Goal: Task Accomplishment & Management: Complete application form

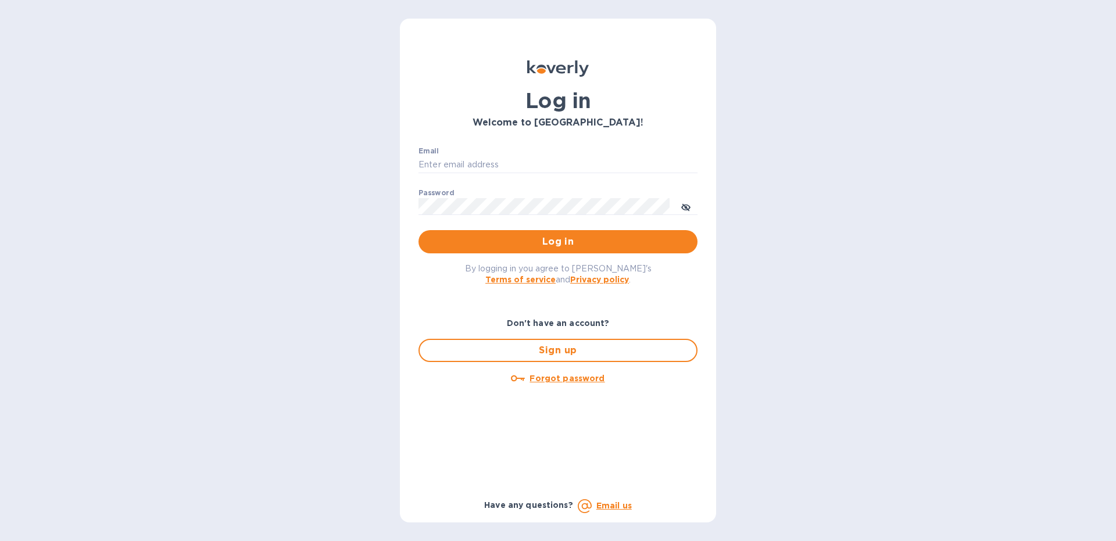
click at [472, 156] on div "Email ​" at bounding box center [557, 168] width 279 height 42
click at [456, 169] on input "Email" at bounding box center [557, 164] width 279 height 17
type input "[EMAIL_ADDRESS][DOMAIN_NAME]"
click at [418, 230] on button "Log in" at bounding box center [557, 241] width 279 height 23
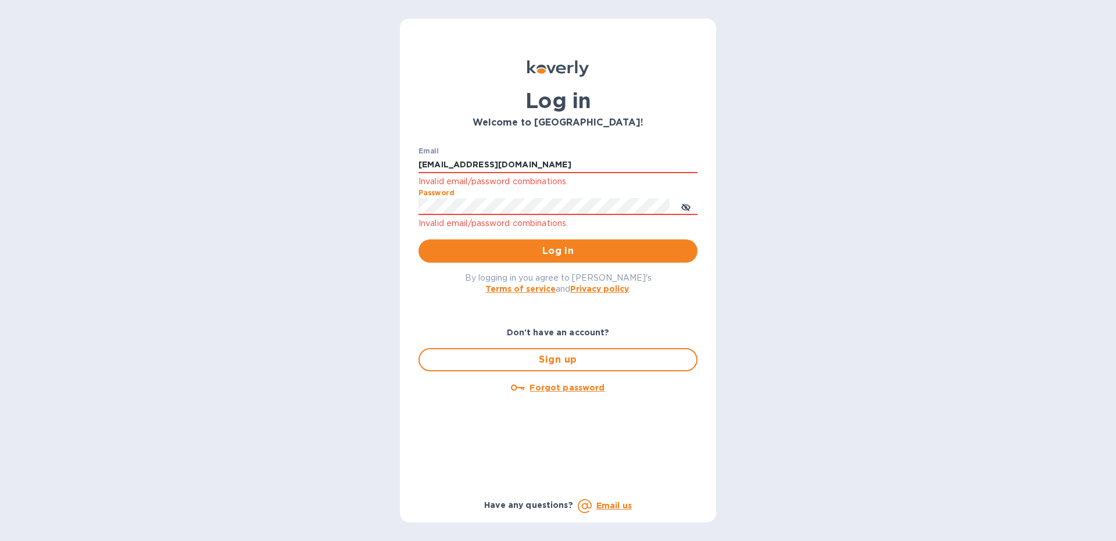
click at [418, 239] on button "Log in" at bounding box center [557, 250] width 279 height 23
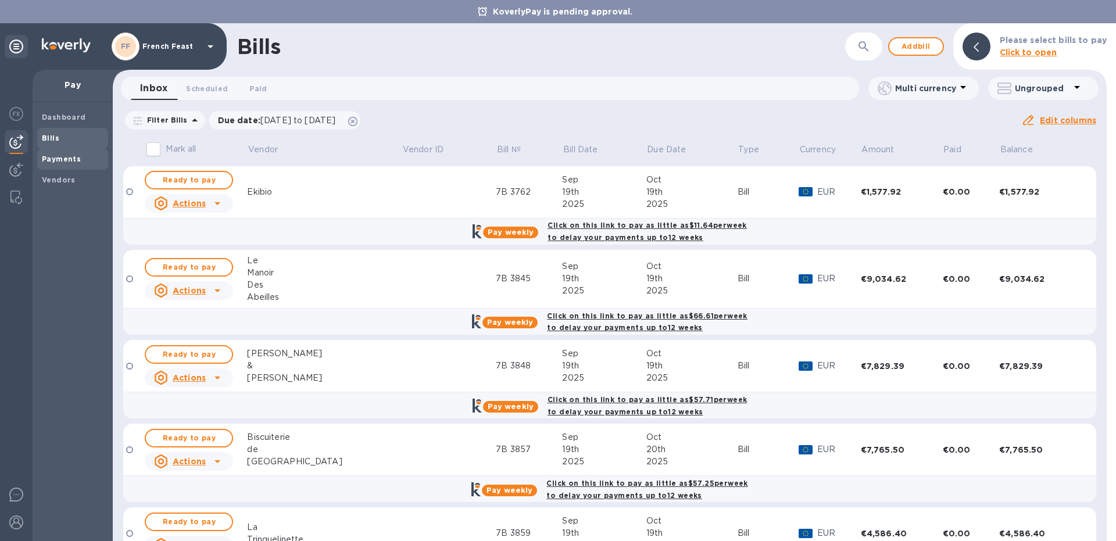
click at [76, 162] on b "Payments" at bounding box center [61, 159] width 39 height 9
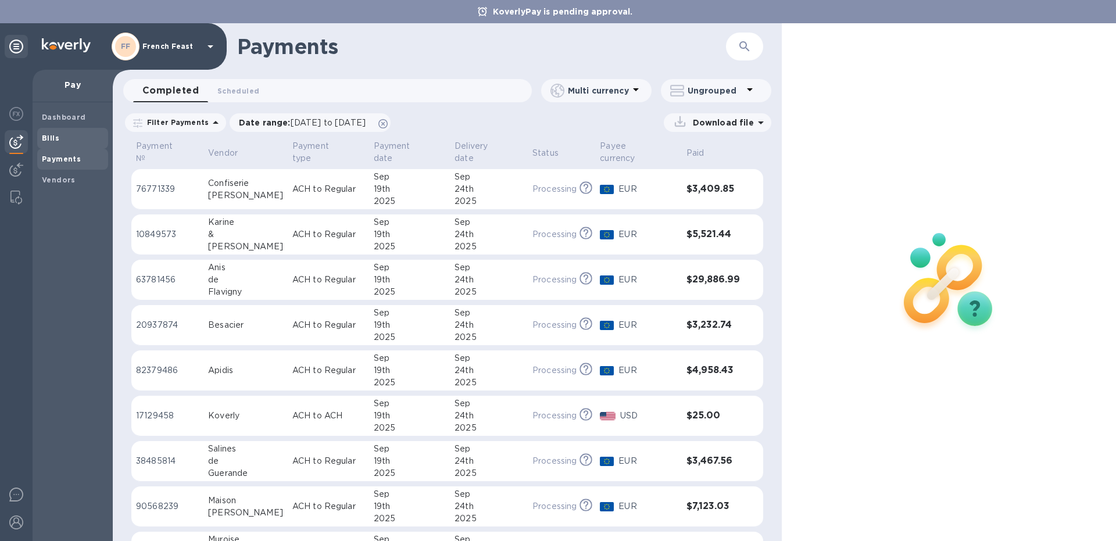
click at [53, 139] on b "Bills" at bounding box center [50, 138] width 17 height 9
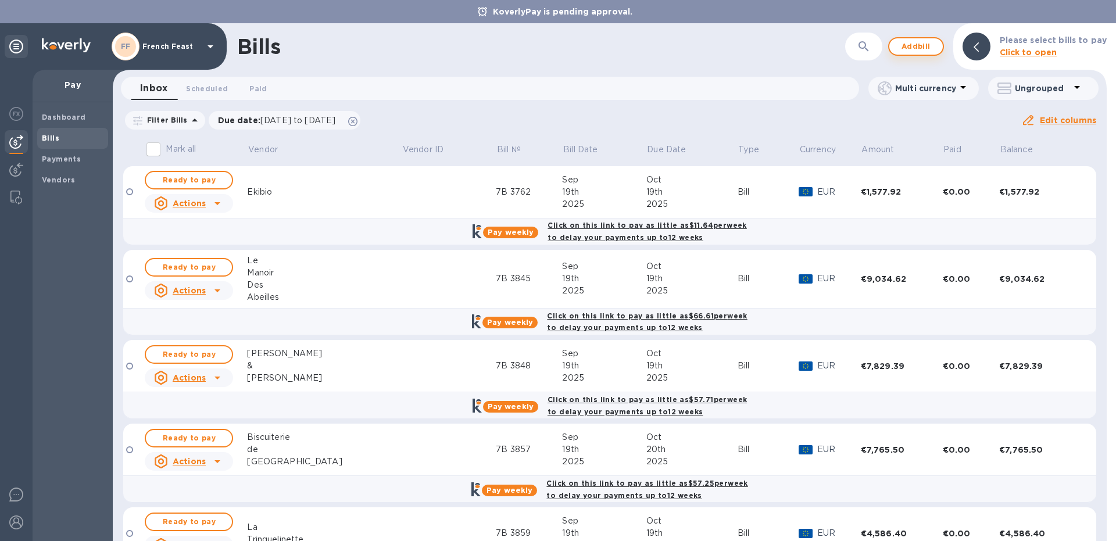
click at [905, 46] on span "Add bill" at bounding box center [916, 47] width 35 height 14
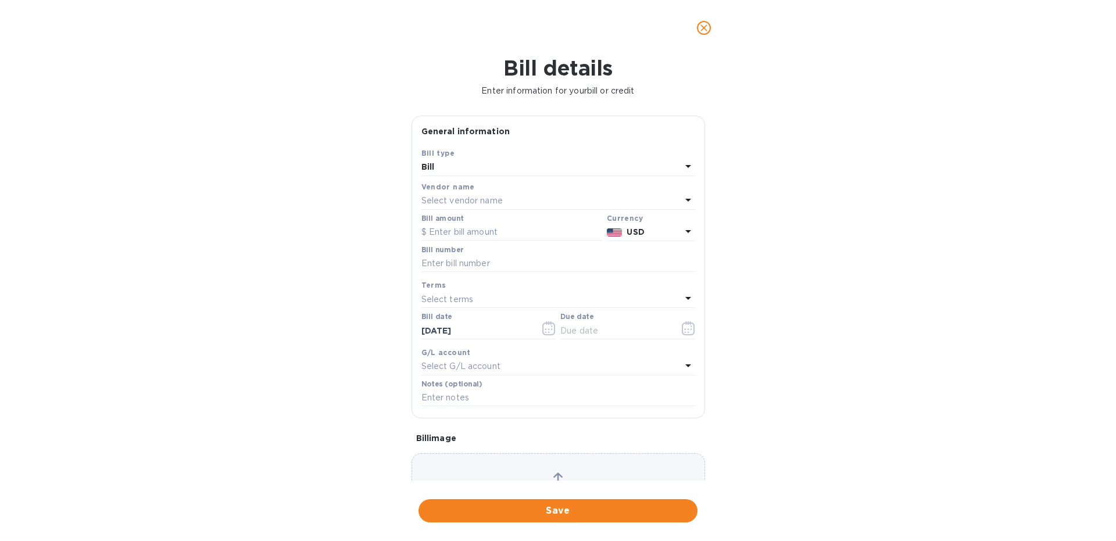
click at [442, 197] on p "Select vendor name" at bounding box center [461, 201] width 81 height 12
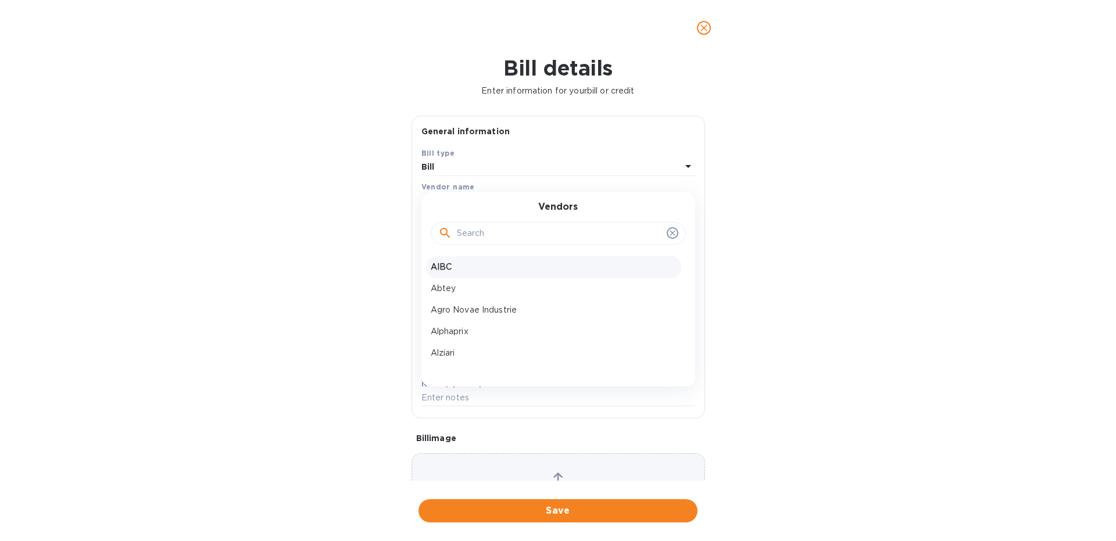
click at [444, 264] on p "AIBC" at bounding box center [554, 267] width 246 height 12
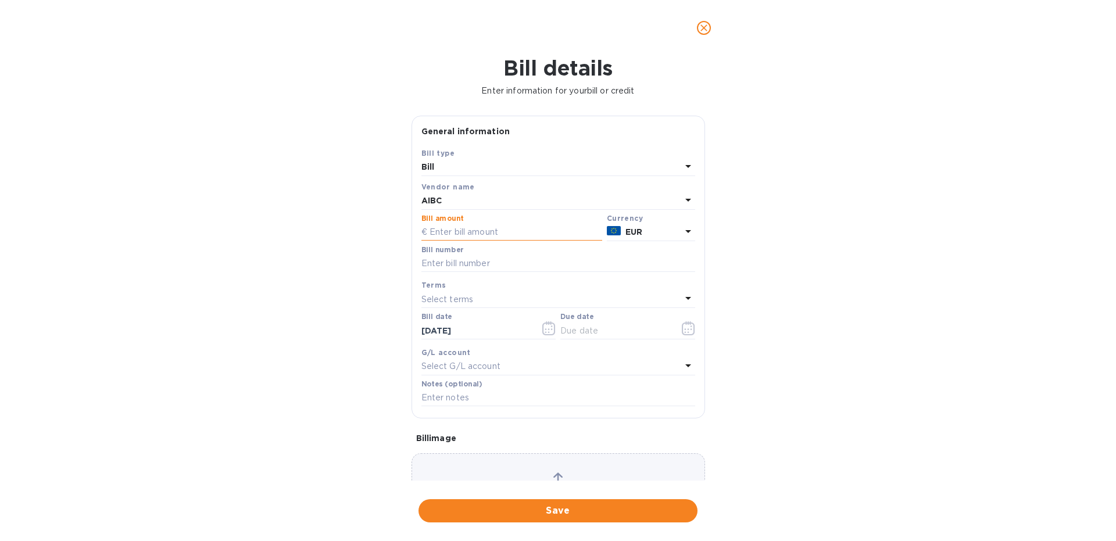
click at [461, 231] on input "text" at bounding box center [511, 232] width 181 height 17
type input "31,919.93"
click at [432, 262] on input "text" at bounding box center [558, 263] width 274 height 17
type input "7DR 3863 8A 3925 8B 3924"
click at [682, 332] on button "button" at bounding box center [688, 328] width 27 height 28
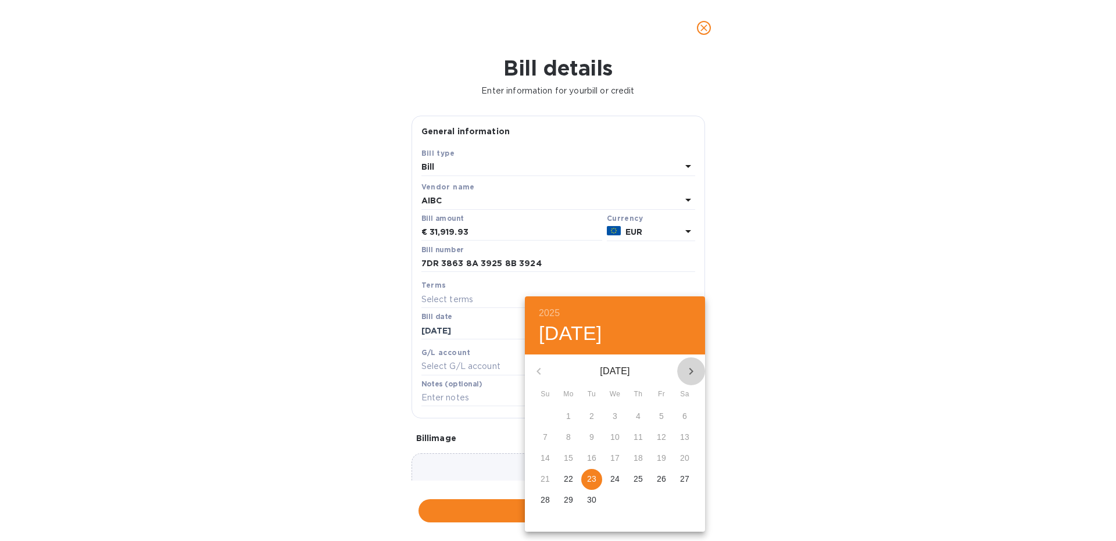
click at [689, 374] on icon "button" at bounding box center [691, 371] width 14 height 14
click at [637, 478] on p "23" at bounding box center [638, 479] width 9 height 12
type input "[DATE]"
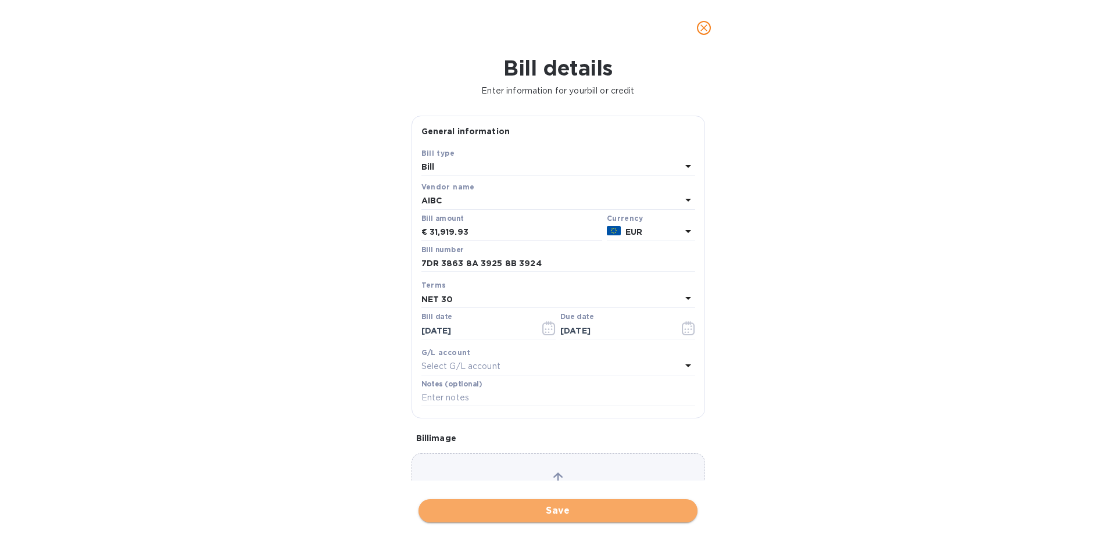
click at [542, 510] on span "Save" at bounding box center [558, 511] width 260 height 14
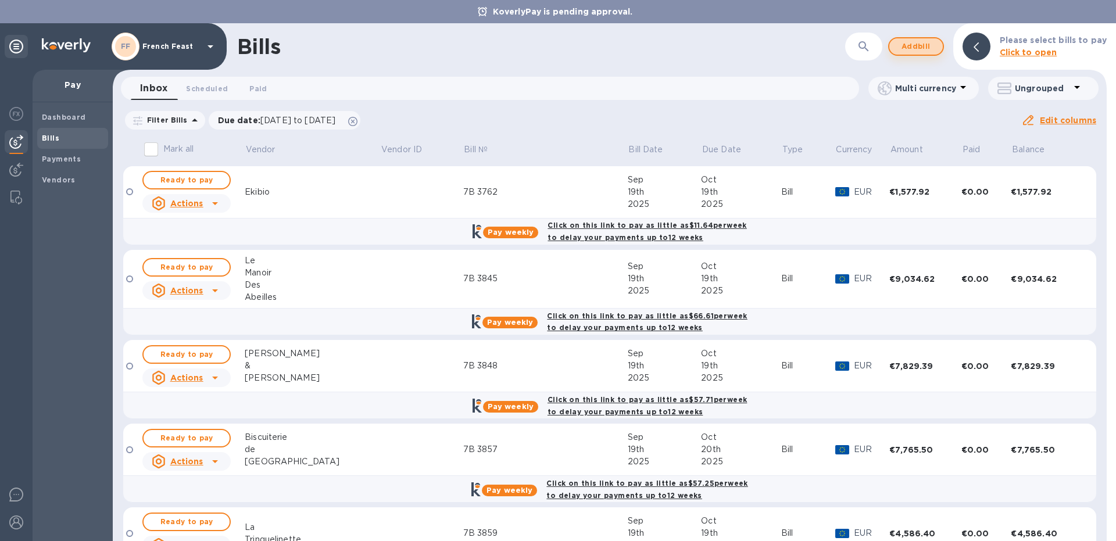
click at [905, 48] on span "Add bill" at bounding box center [916, 47] width 35 height 14
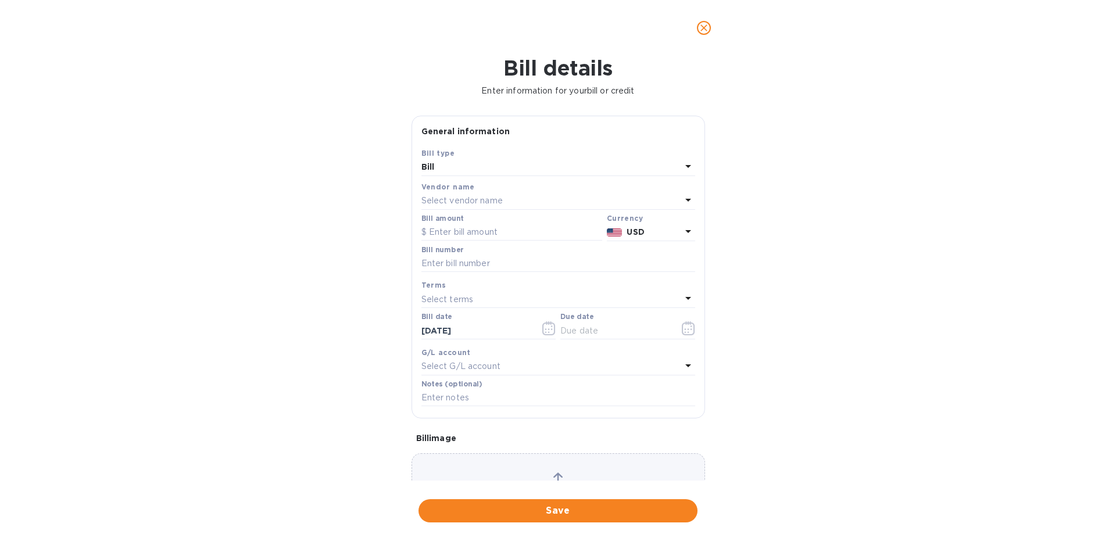
click at [450, 200] on p "Select vendor name" at bounding box center [461, 201] width 81 height 12
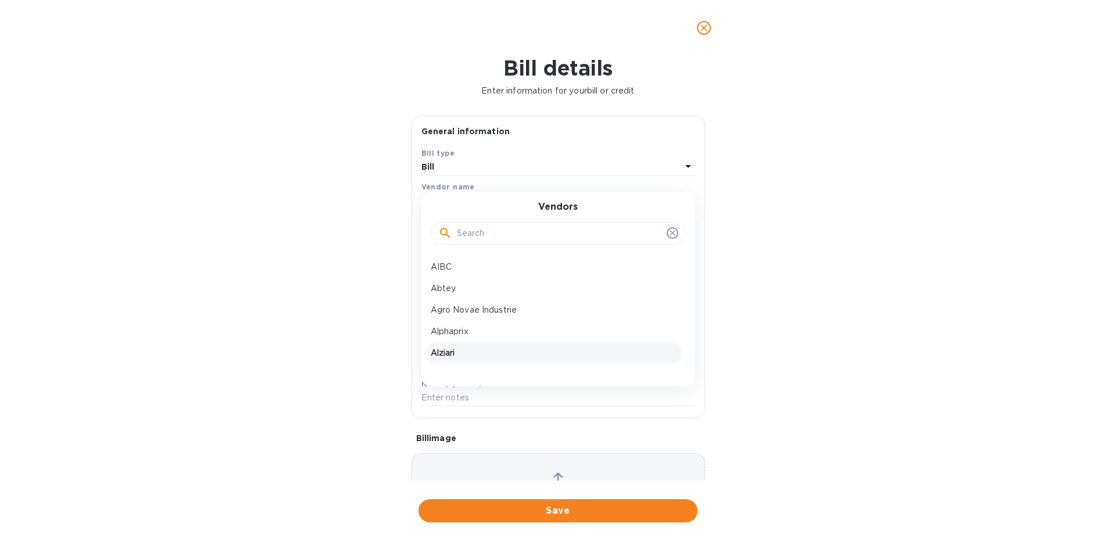
click at [438, 352] on p "Alziari" at bounding box center [554, 353] width 246 height 12
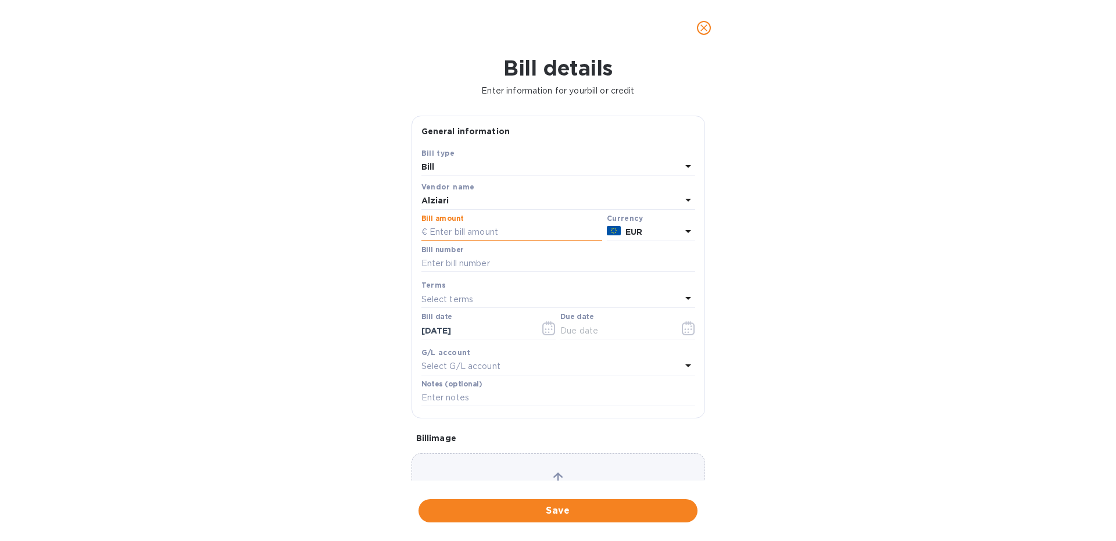
click at [460, 232] on input "text" at bounding box center [511, 232] width 181 height 17
paste input "2,417.40"
type input "2,417.40"
click at [445, 263] on input "text" at bounding box center [558, 263] width 274 height 17
type input "7DR 3842"
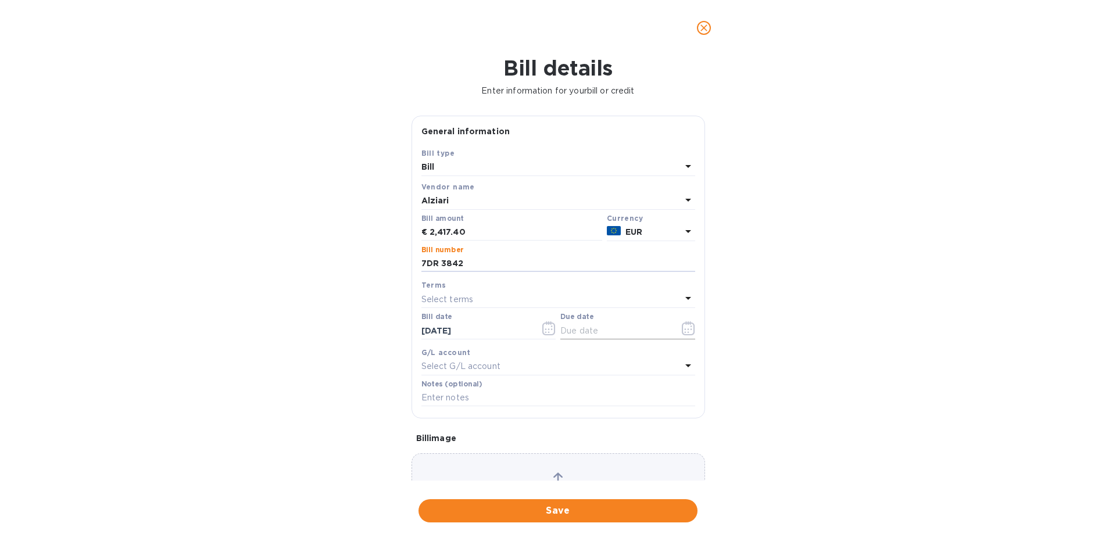
click at [689, 331] on icon "button" at bounding box center [688, 328] width 13 height 14
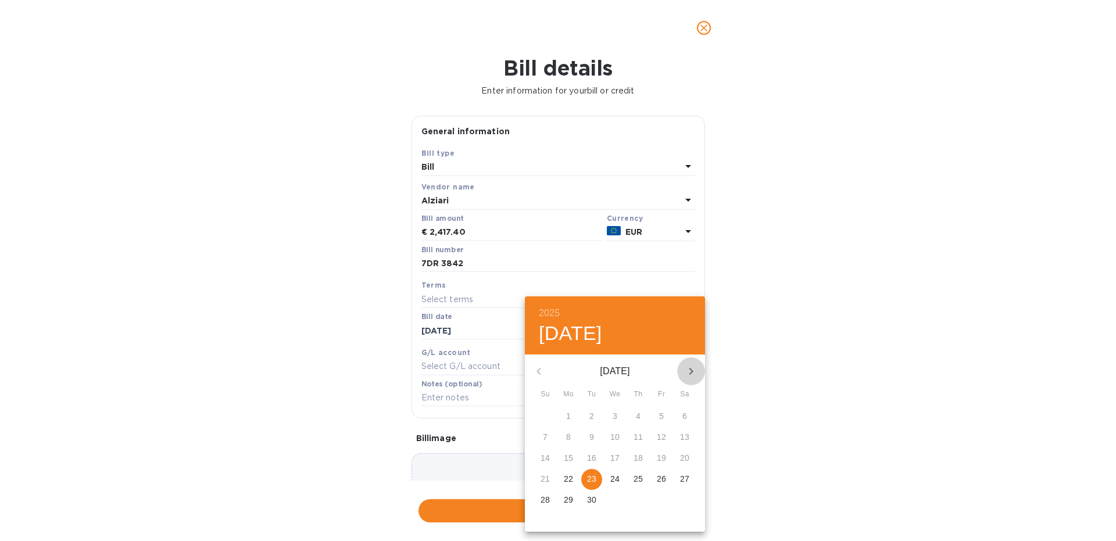
click at [688, 370] on icon "button" at bounding box center [691, 371] width 14 height 14
click at [638, 477] on p "23" at bounding box center [638, 479] width 9 height 12
type input "[DATE]"
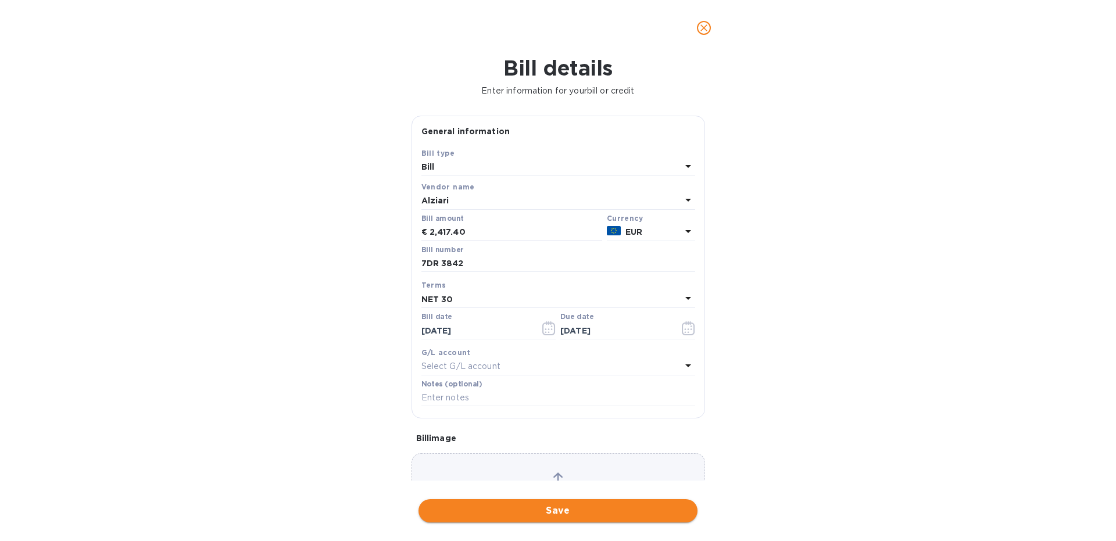
click at [549, 507] on span "Save" at bounding box center [558, 511] width 260 height 14
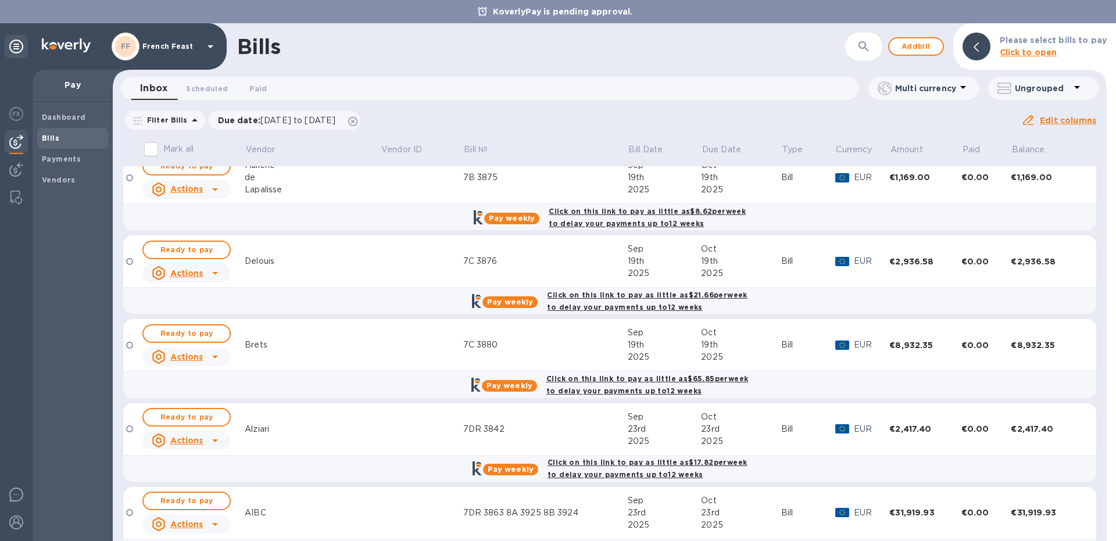
scroll to position [649, 0]
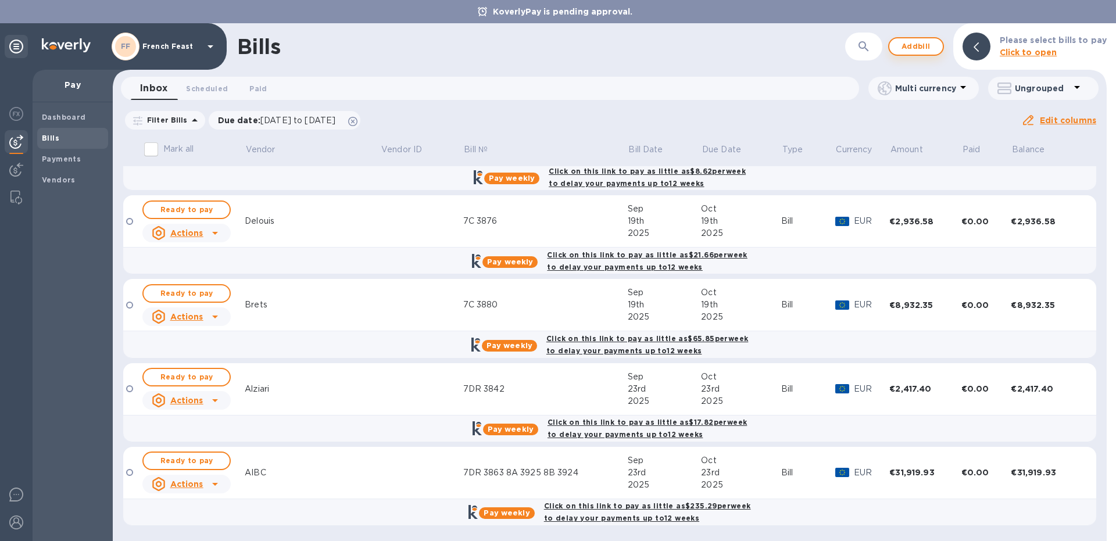
click at [921, 47] on span "Add bill" at bounding box center [916, 47] width 35 height 14
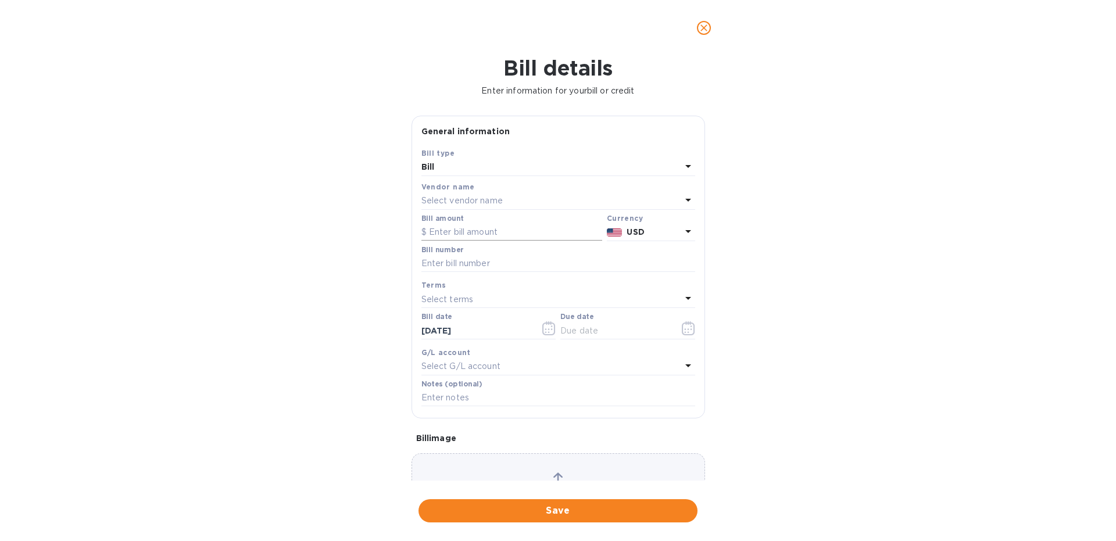
click at [445, 234] on input "text" at bounding box center [511, 232] width 181 height 17
paste input "21,773.41"
type input "21,773.41"
click at [440, 203] on p "Select vendor name" at bounding box center [461, 201] width 81 height 12
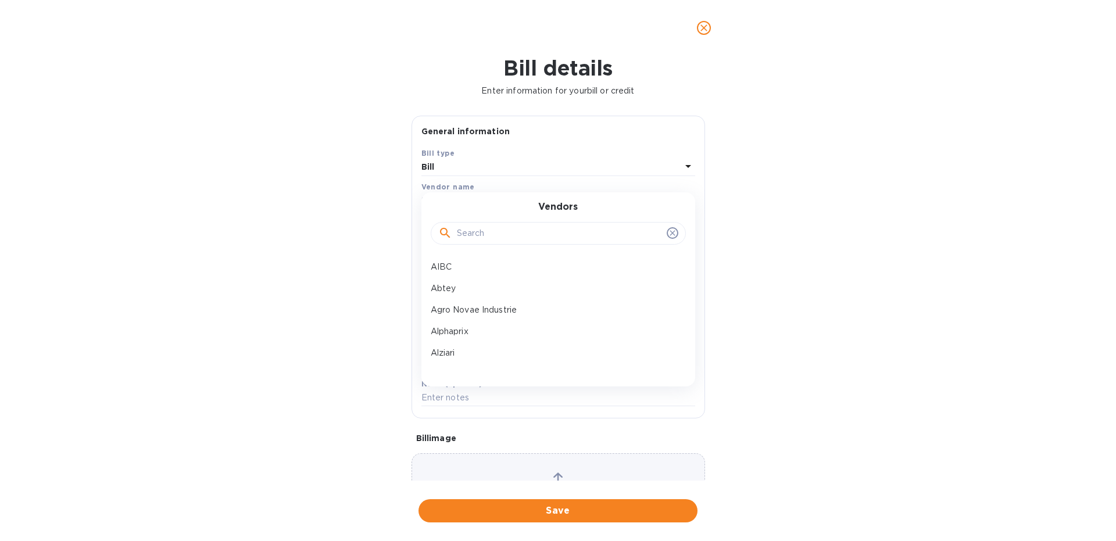
click at [470, 232] on input "text" at bounding box center [559, 233] width 205 height 17
type input "fr"
click at [464, 356] on p "[PERSON_NAME] Confiseur" at bounding box center [554, 353] width 246 height 12
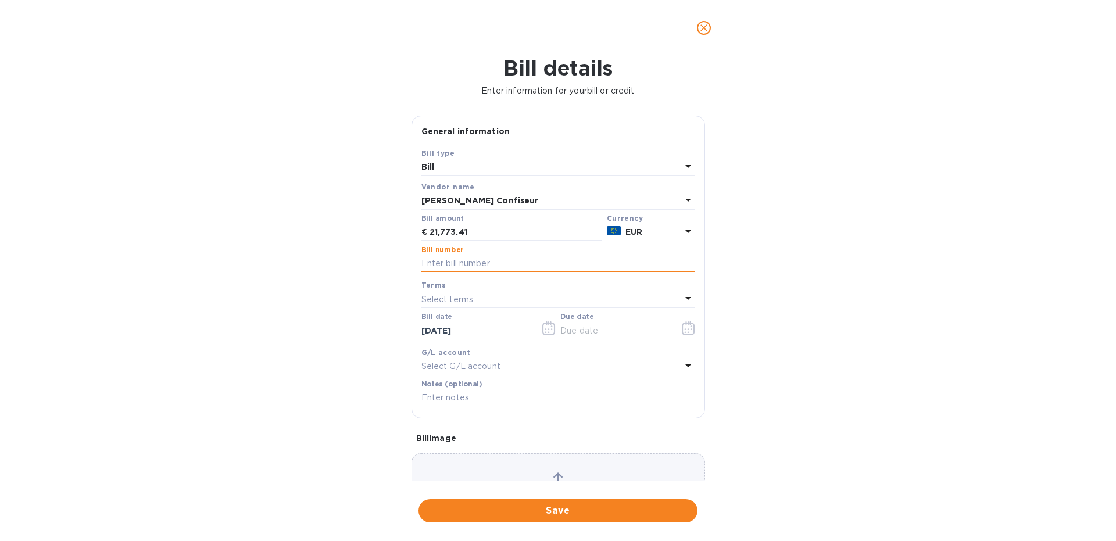
click at [437, 266] on input "text" at bounding box center [558, 263] width 274 height 17
type input "7DR 3867"
click at [682, 330] on icon "button" at bounding box center [688, 328] width 13 height 14
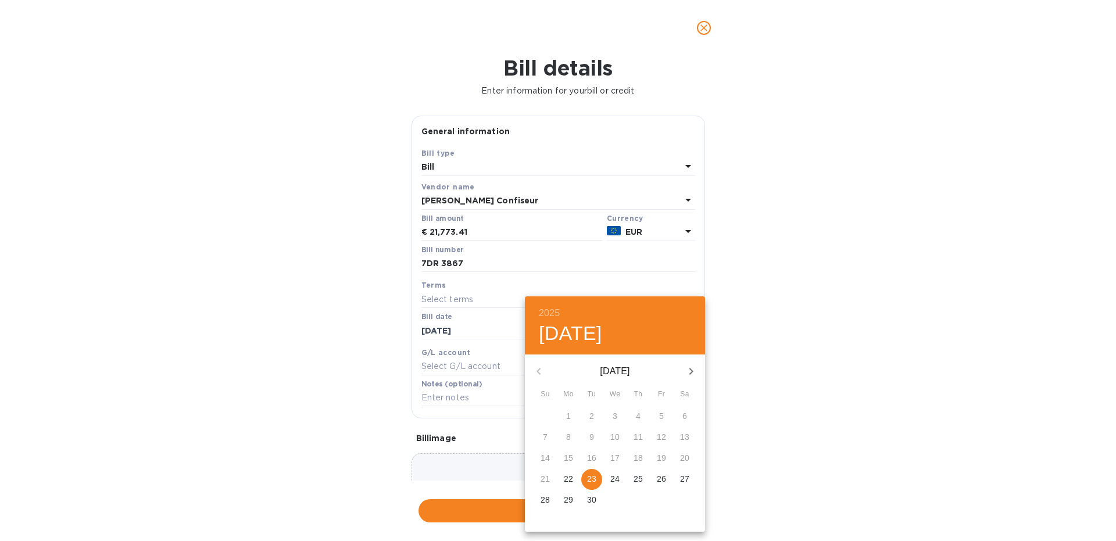
click at [688, 373] on icon "button" at bounding box center [691, 371] width 14 height 14
click at [635, 477] on p "23" at bounding box center [638, 479] width 9 height 12
type input "[DATE]"
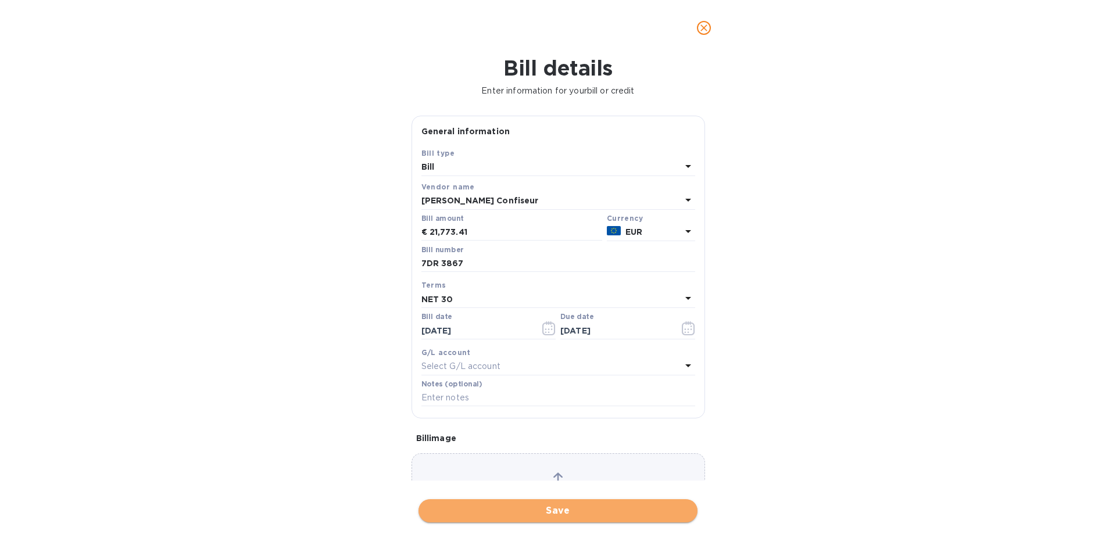
click at [553, 508] on span "Save" at bounding box center [558, 511] width 260 height 14
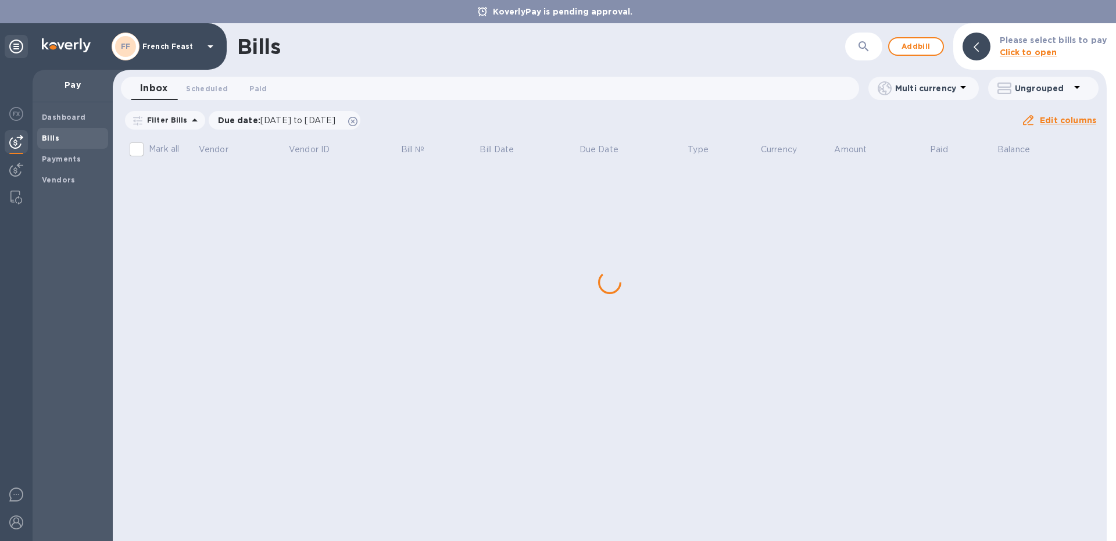
scroll to position [0, 0]
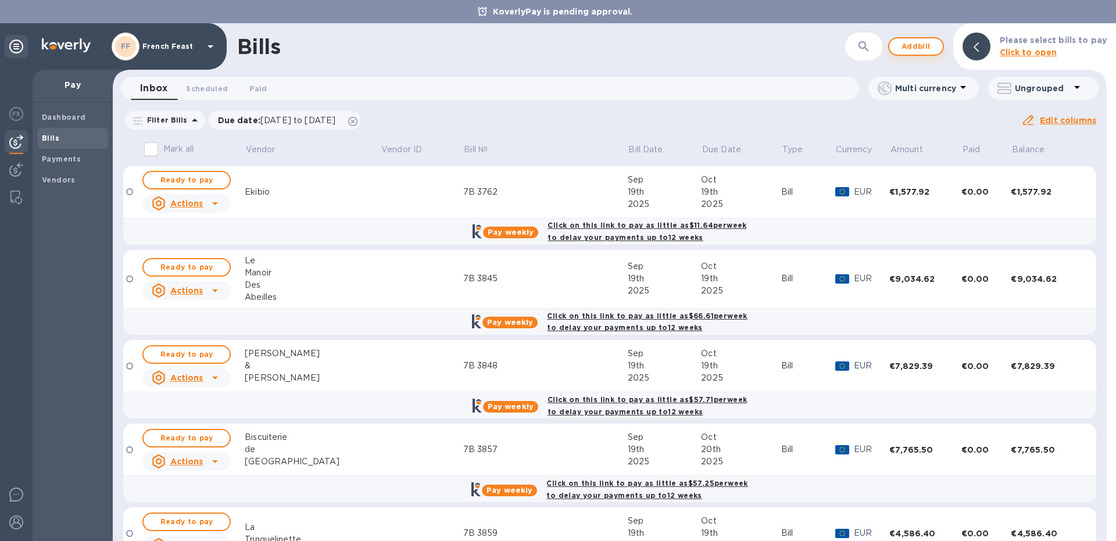
click at [924, 43] on span "Add bill" at bounding box center [916, 47] width 35 height 14
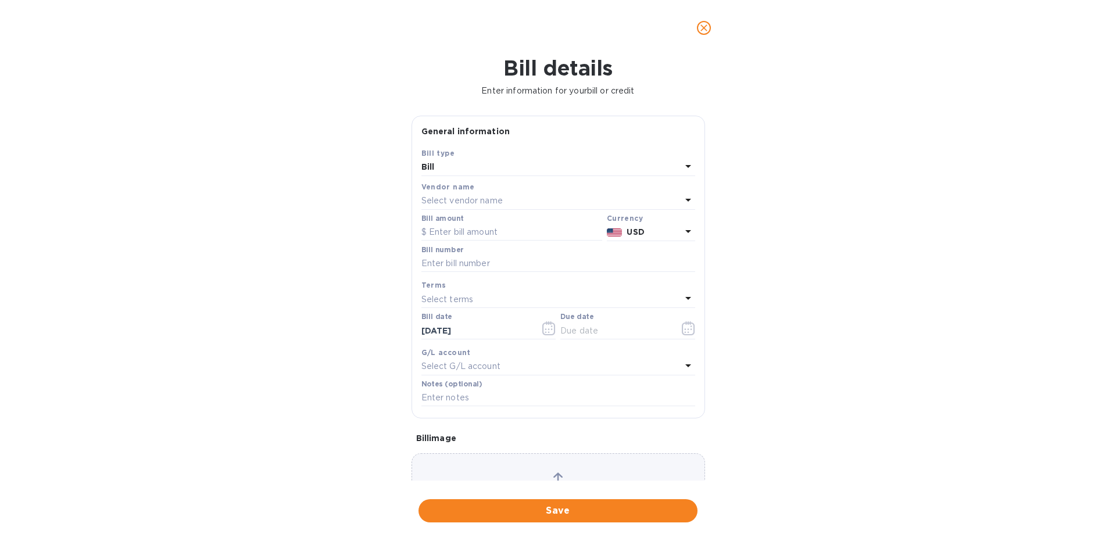
click at [452, 194] on div "Select vendor name" at bounding box center [551, 201] width 260 height 16
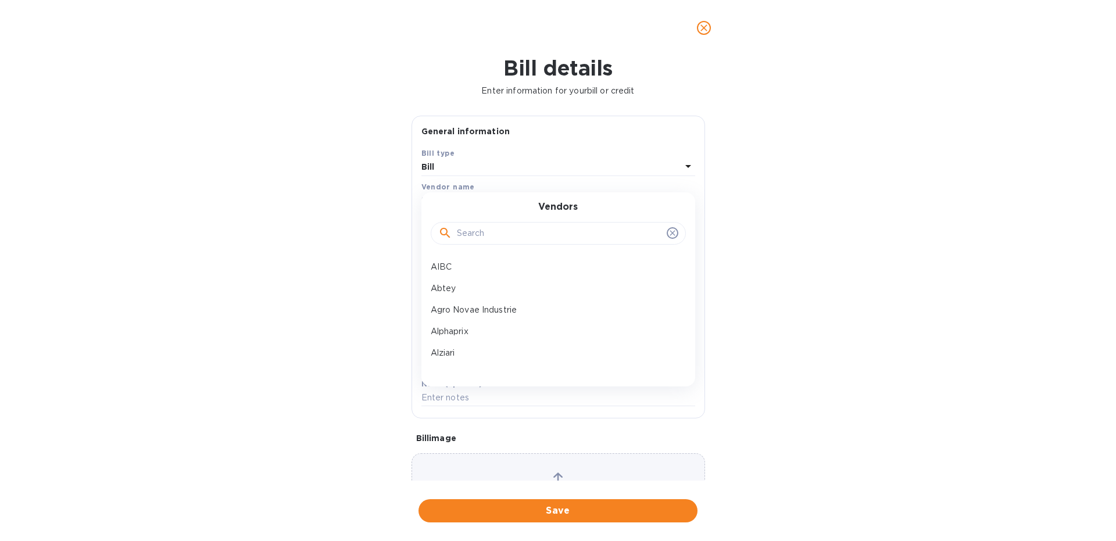
click at [475, 234] on input "text" at bounding box center [559, 233] width 205 height 17
type input "glou"
click at [447, 263] on p "Gloux" at bounding box center [554, 267] width 246 height 12
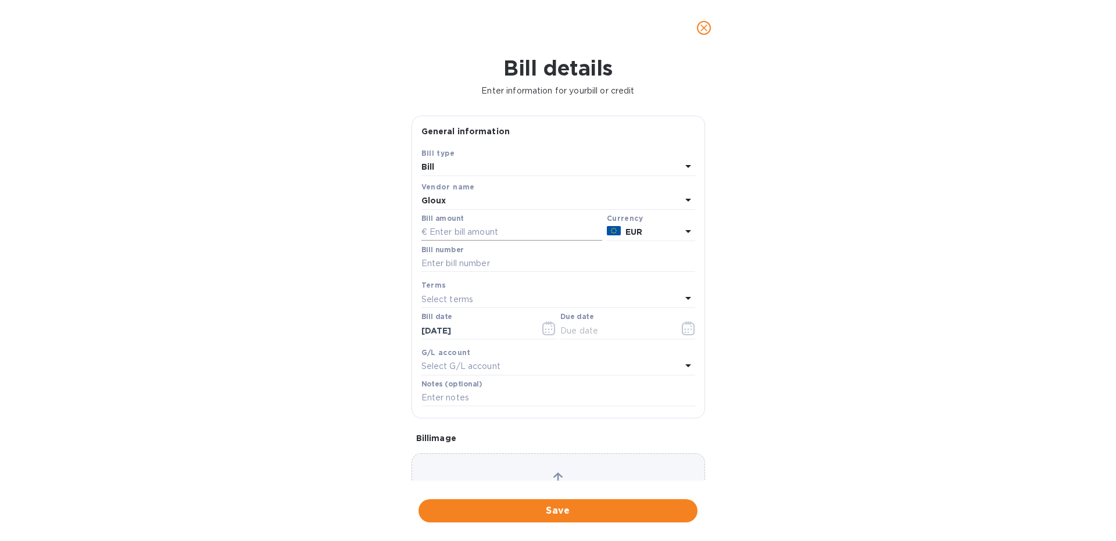
click at [464, 228] on input "text" at bounding box center [511, 232] width 181 height 17
type input "8,535.88"
click at [456, 262] on input "text" at bounding box center [558, 263] width 274 height 17
type input "7DR 3865 8DR 3926"
click at [683, 330] on icon "button" at bounding box center [688, 328] width 13 height 14
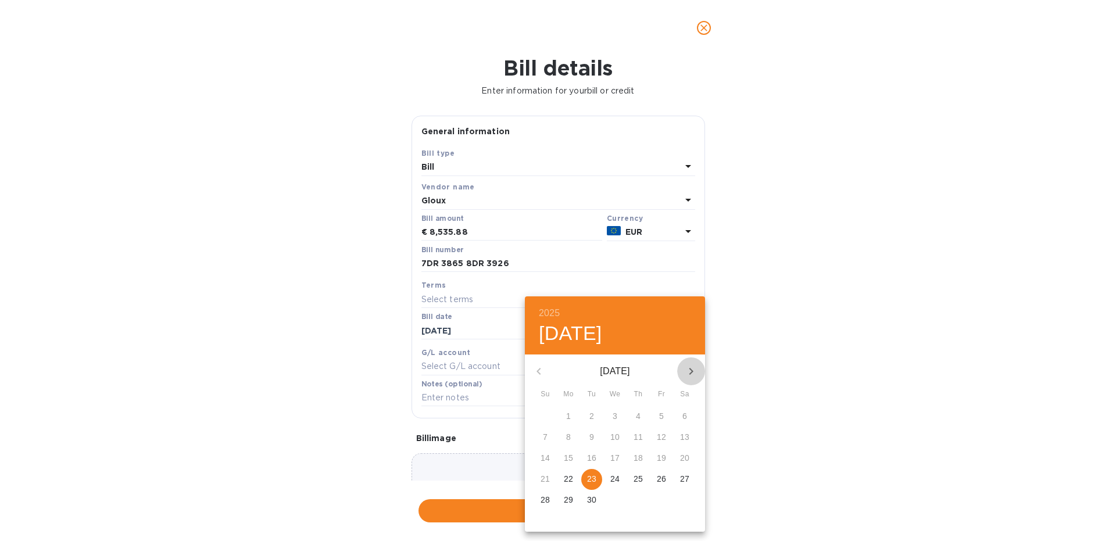
click at [685, 371] on icon "button" at bounding box center [691, 371] width 14 height 14
click at [637, 482] on p "23" at bounding box center [638, 479] width 9 height 12
type input "[DATE]"
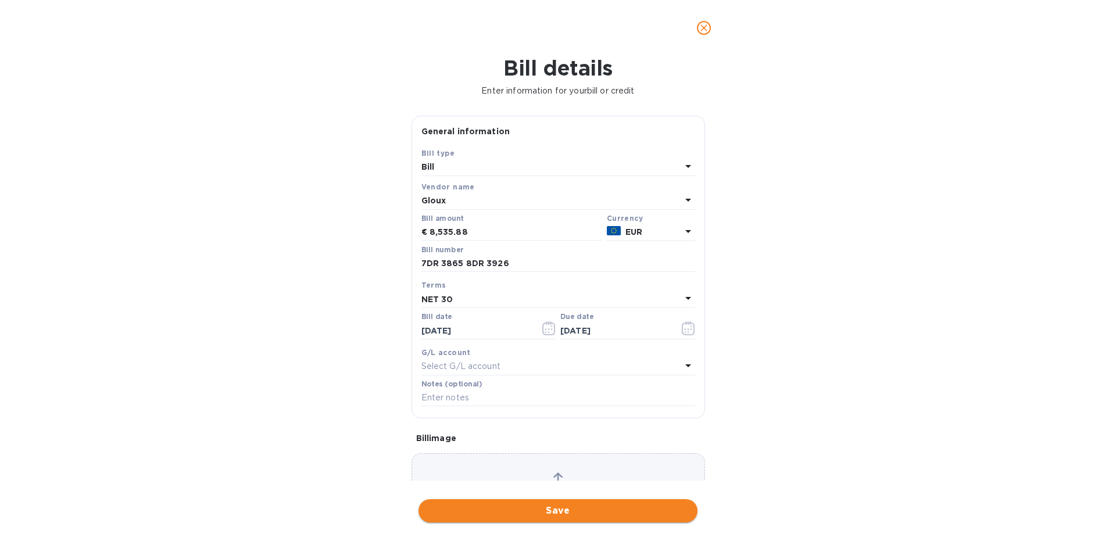
click at [506, 508] on span "Save" at bounding box center [558, 511] width 260 height 14
